Goal: Information Seeking & Learning: Learn about a topic

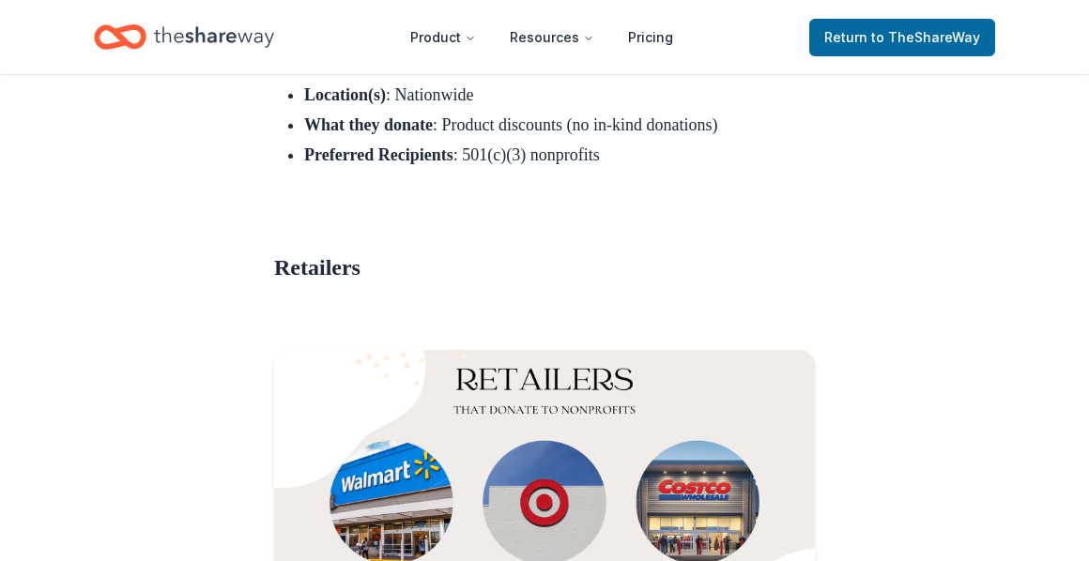
scroll to position [15069, 0]
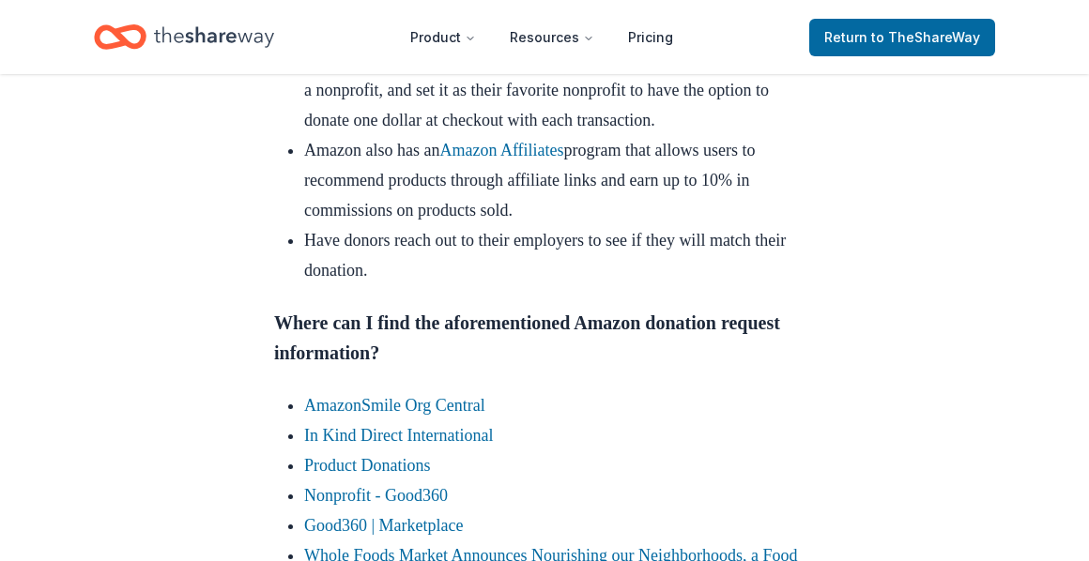
scroll to position [4466, 0]
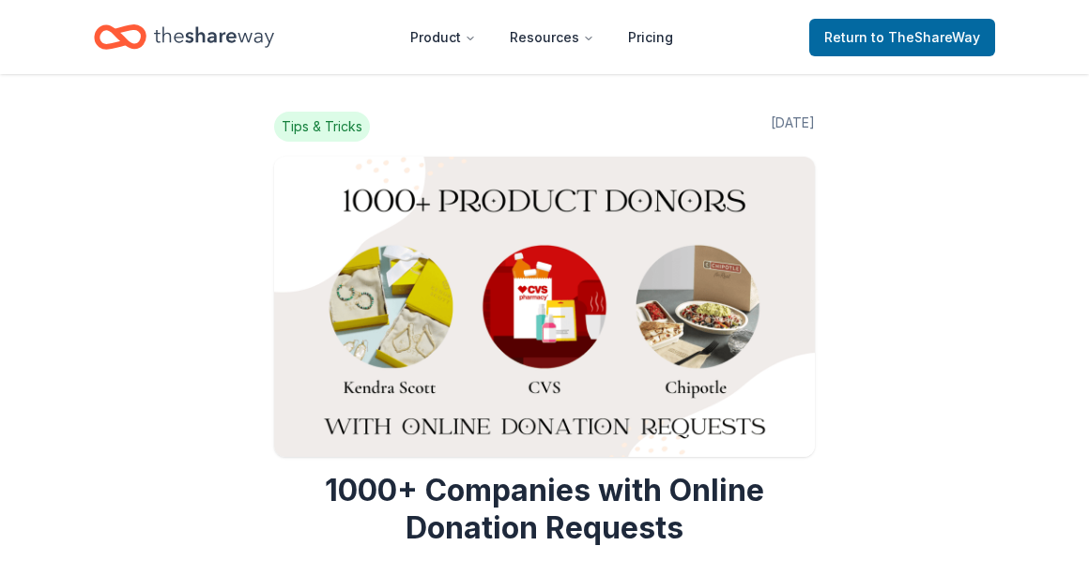
scroll to position [15069, 0]
